Goal: Task Accomplishment & Management: Use online tool/utility

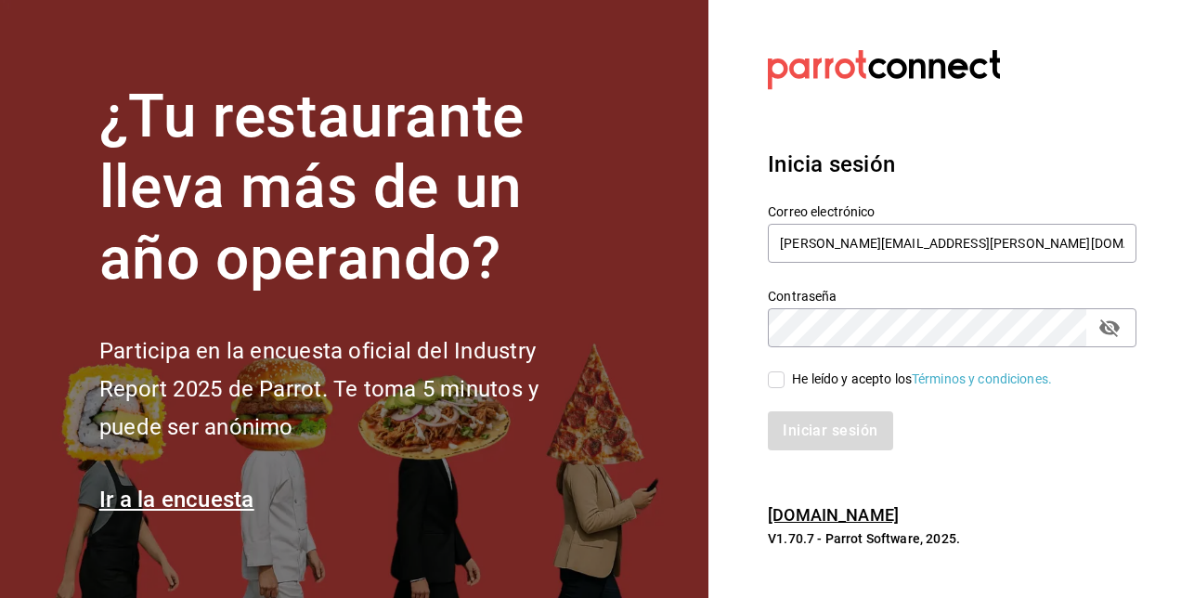
click at [776, 386] on input "He leído y acepto los Términos y condiciones." at bounding box center [776, 380] width 17 height 17
checkbox input "true"
click at [809, 419] on button "Iniciar sesión" at bounding box center [831, 430] width 126 height 39
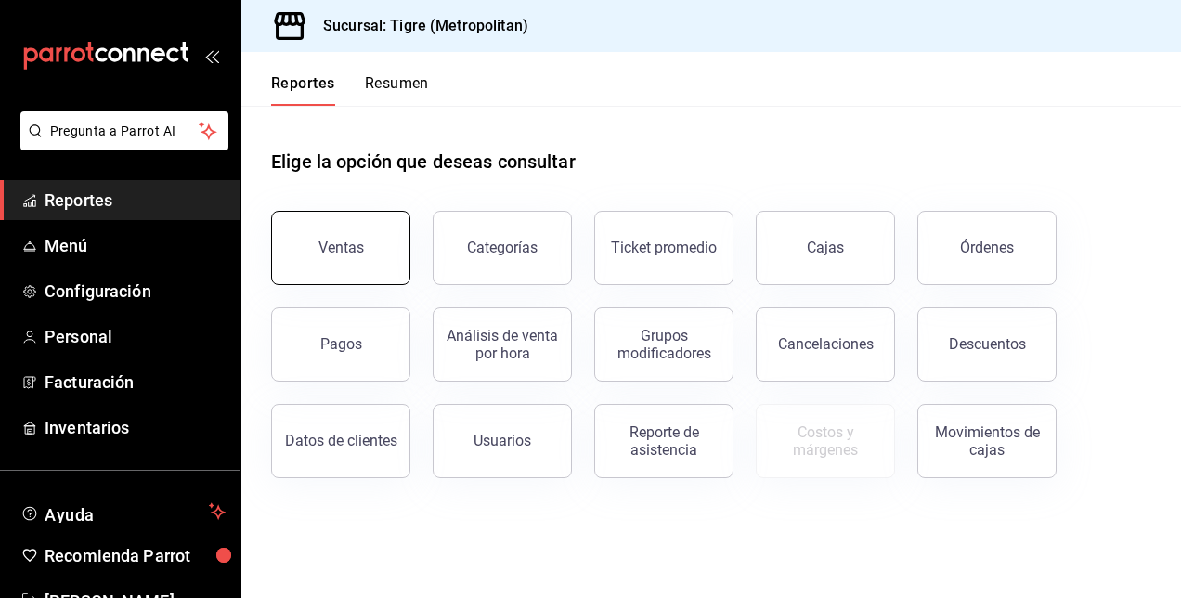
click at [329, 241] on div "Ventas" at bounding box center [342, 248] width 46 height 18
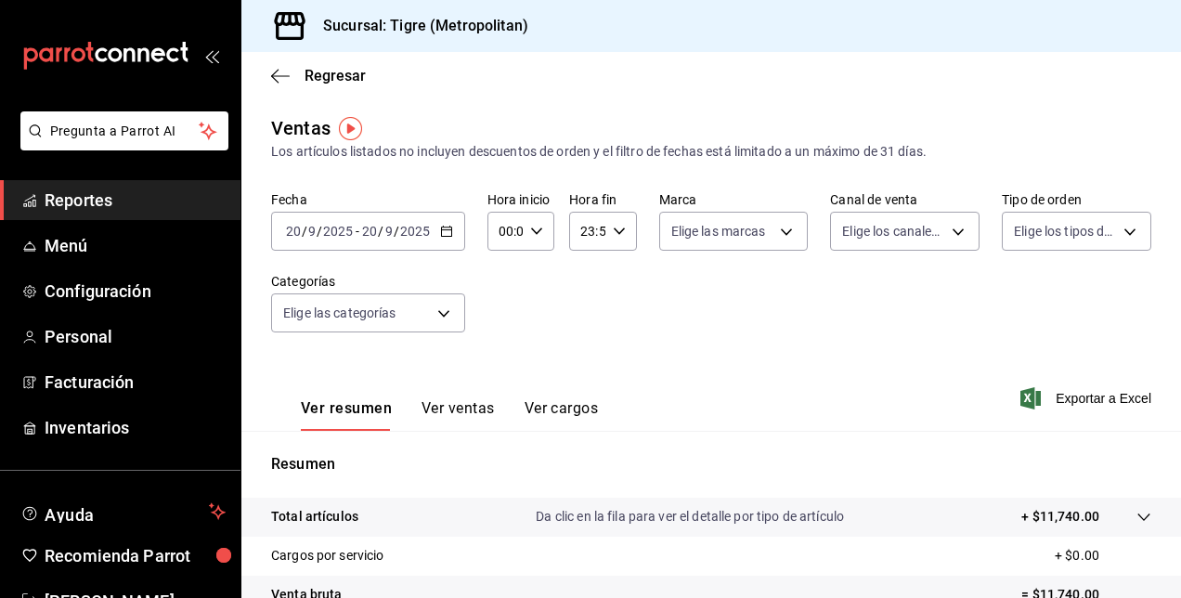
click at [514, 232] on input "00:00" at bounding box center [505, 231] width 35 height 37
click at [516, 273] on div "00" at bounding box center [502, 278] width 33 height 45
click at [501, 285] on span "00" at bounding box center [503, 278] width 4 height 15
click at [501, 285] on span "05" at bounding box center [503, 278] width 4 height 15
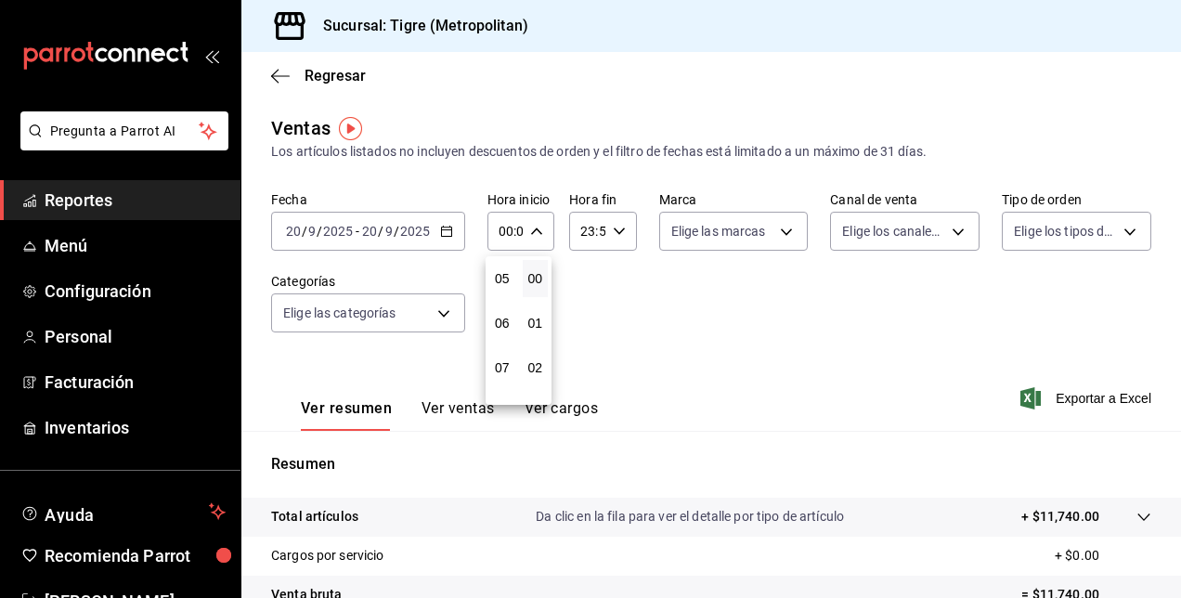
type input "05:00"
click at [828, 347] on div at bounding box center [590, 299] width 1181 height 598
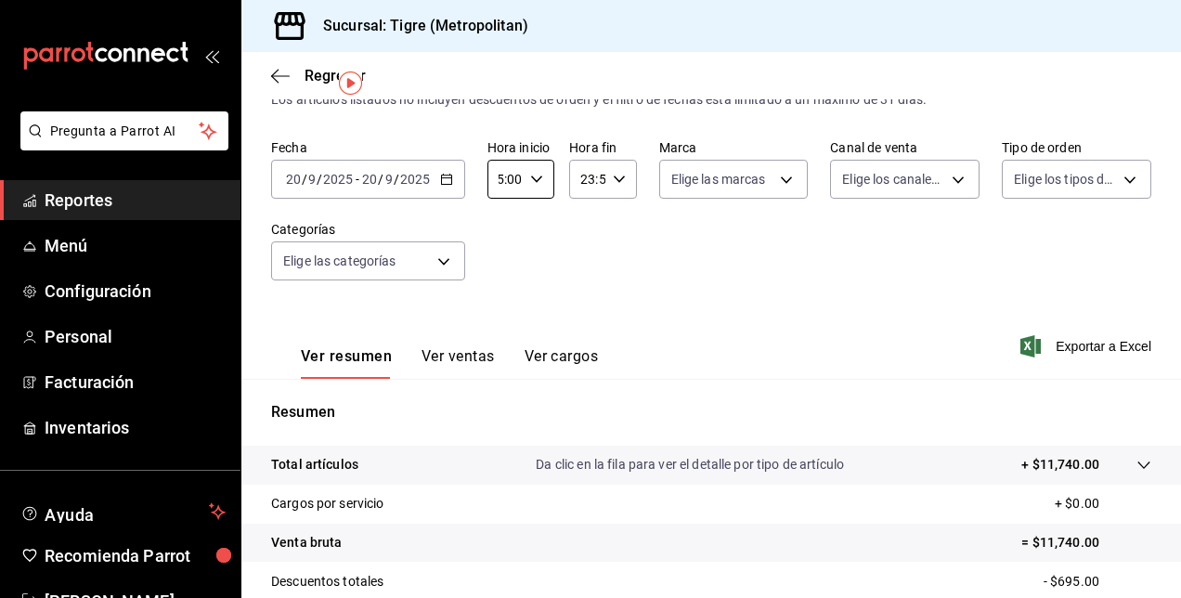
scroll to position [37, 0]
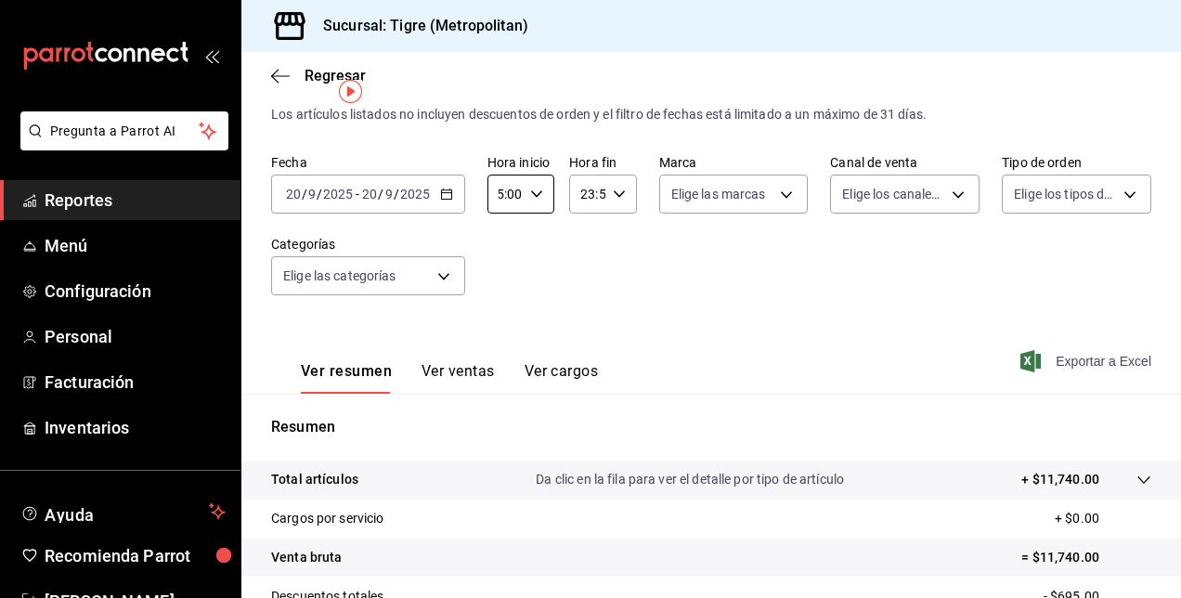
click at [1066, 364] on span "Exportar a Excel" at bounding box center [1087, 361] width 127 height 22
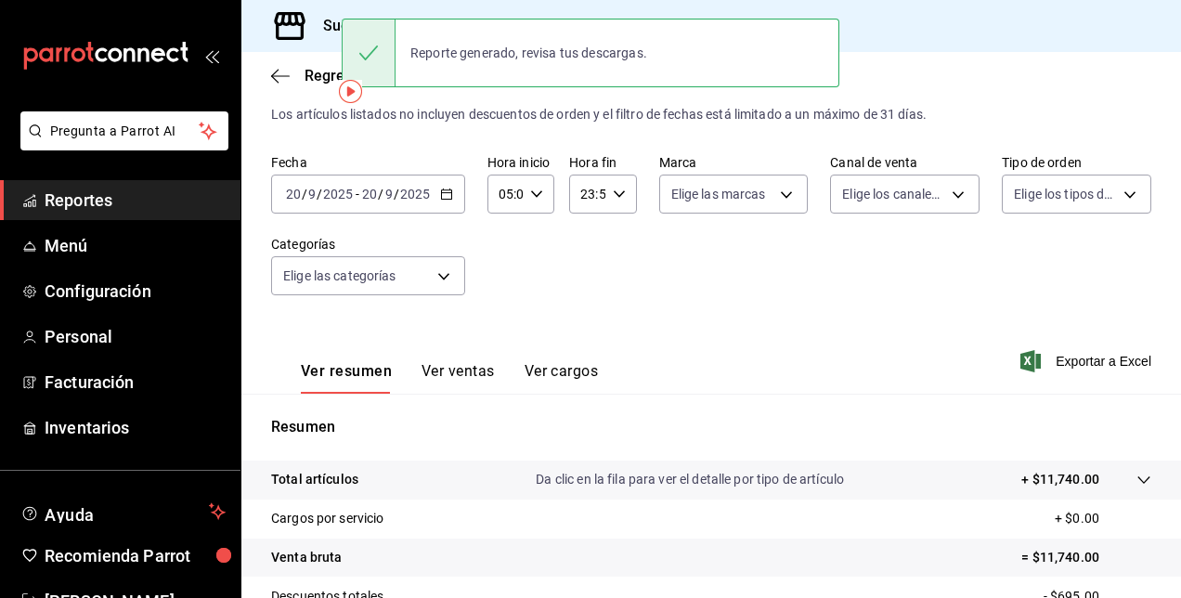
click at [565, 277] on div "Fecha 2025-09-20 20 / 9 / 2025 - 2025-09-20 20 / 9 / 2025 Hora inicio 05:00 Hor…" at bounding box center [711, 235] width 880 height 163
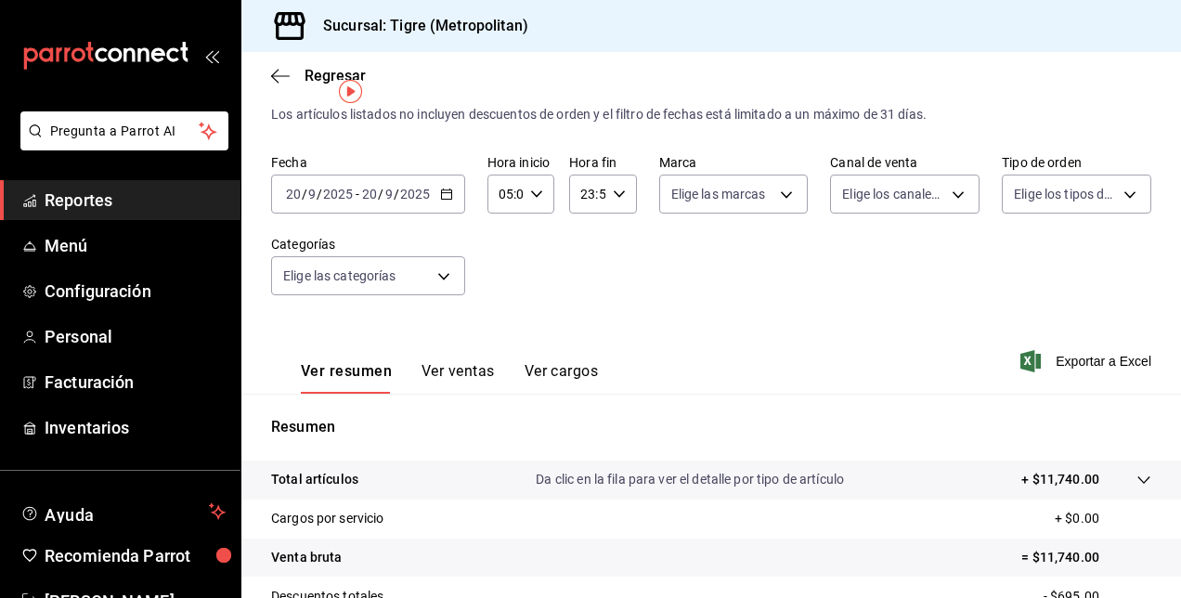
click at [450, 190] on \(Stroke\) "button" at bounding box center [446, 194] width 11 height 10
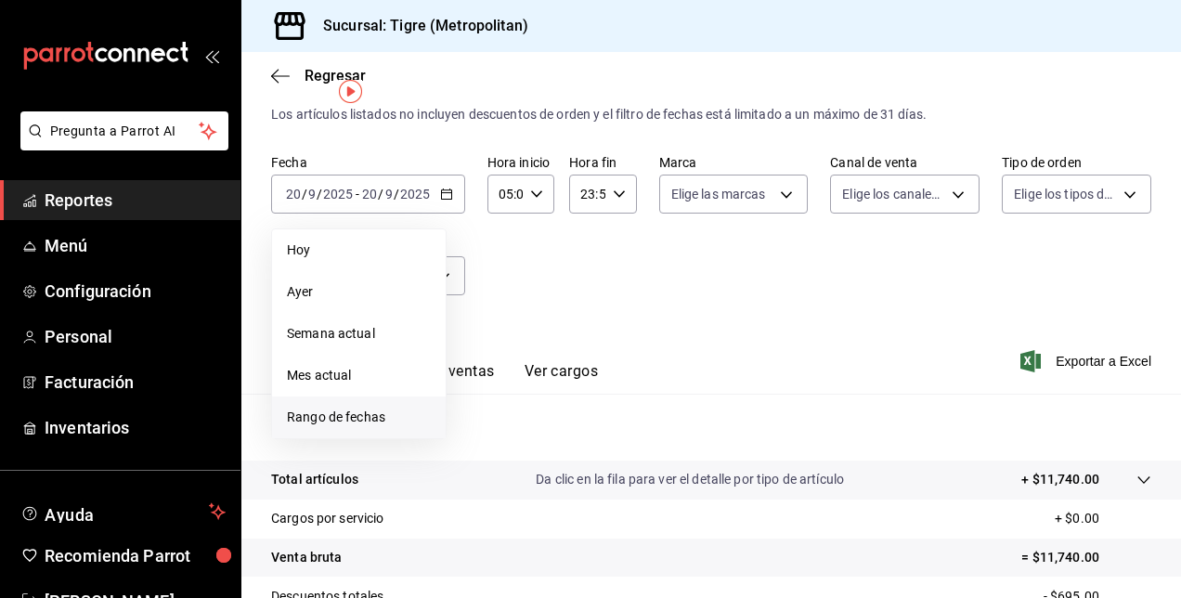
click at [360, 418] on span "Rango de fechas" at bounding box center [359, 418] width 144 height 20
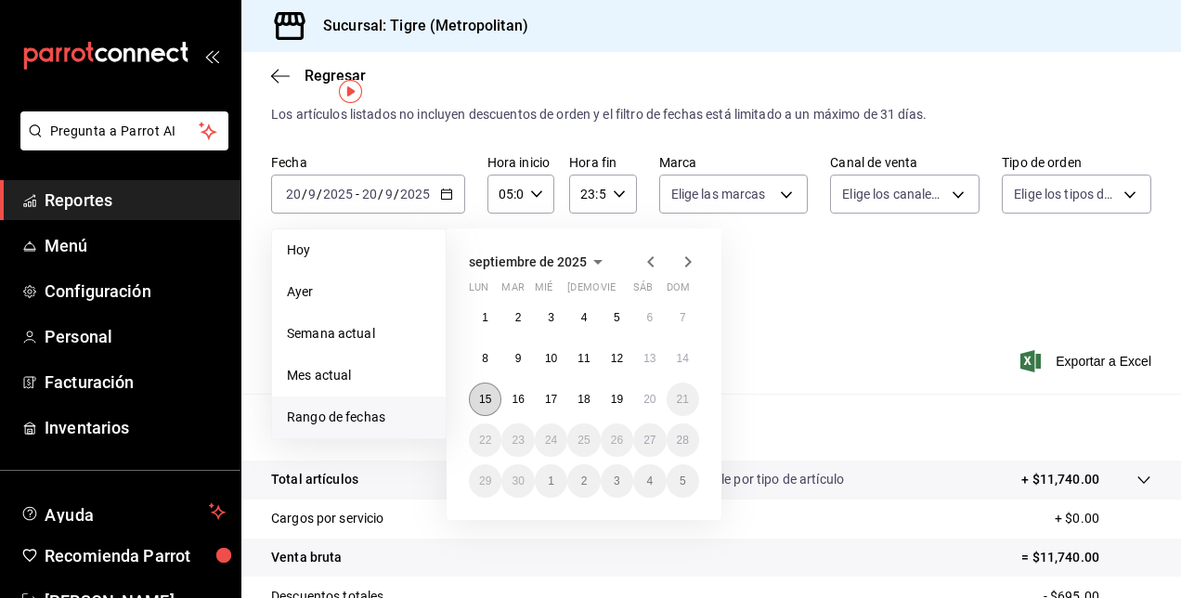
click at [489, 399] on abbr "15" at bounding box center [485, 399] width 12 height 13
click at [653, 404] on abbr "20" at bounding box center [650, 399] width 12 height 13
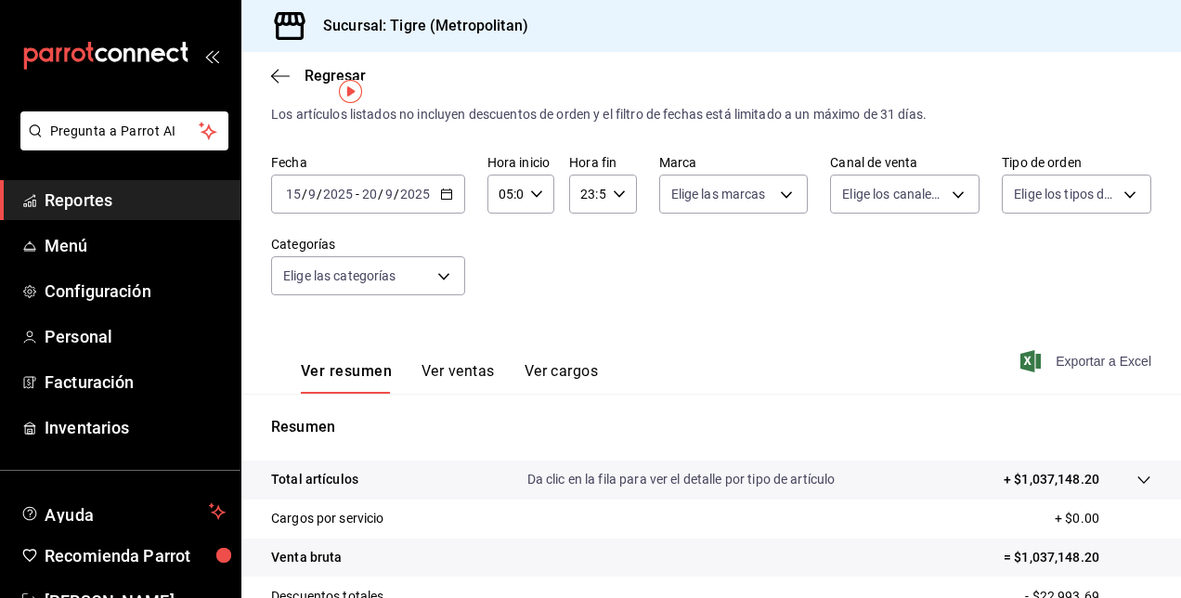
click at [1102, 357] on span "Exportar a Excel" at bounding box center [1087, 361] width 127 height 22
